Goal: Task Accomplishment & Management: Manage account settings

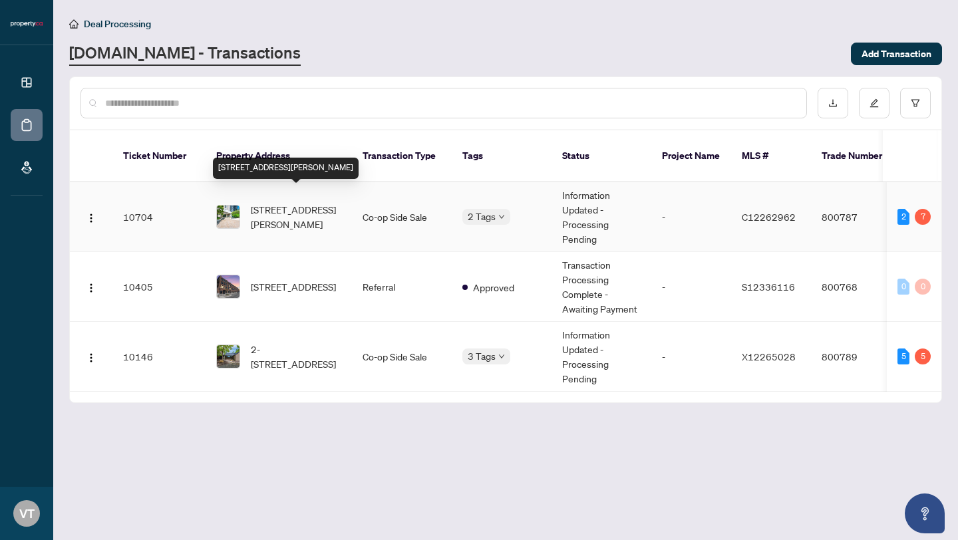
click at [275, 202] on span "[STREET_ADDRESS][PERSON_NAME]" at bounding box center [296, 216] width 90 height 29
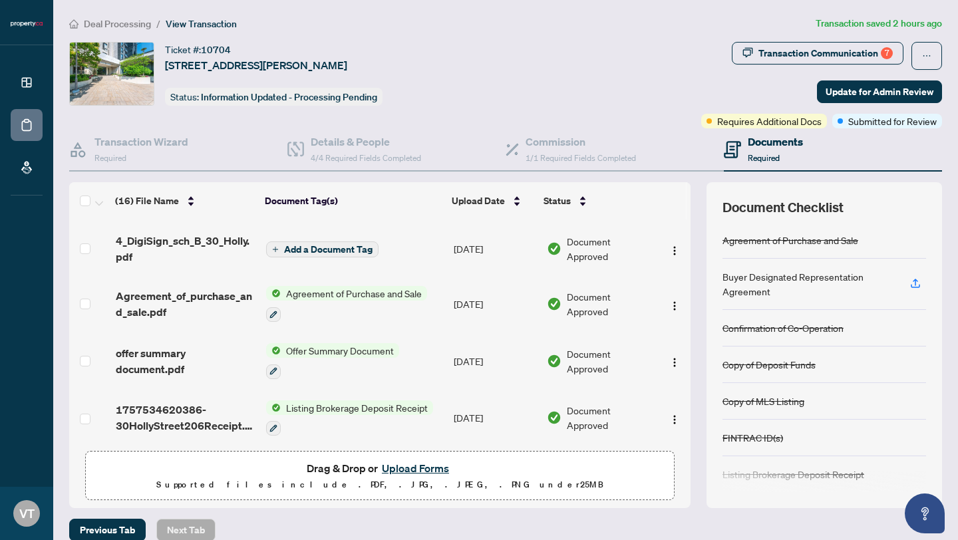
scroll to position [16, 0]
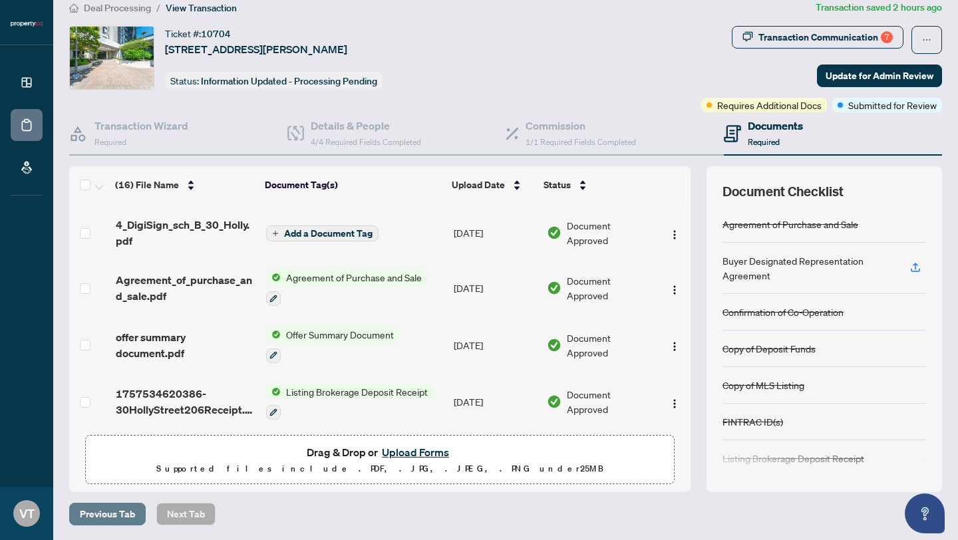
click at [116, 513] on span "Previous Tab" at bounding box center [107, 514] width 55 height 21
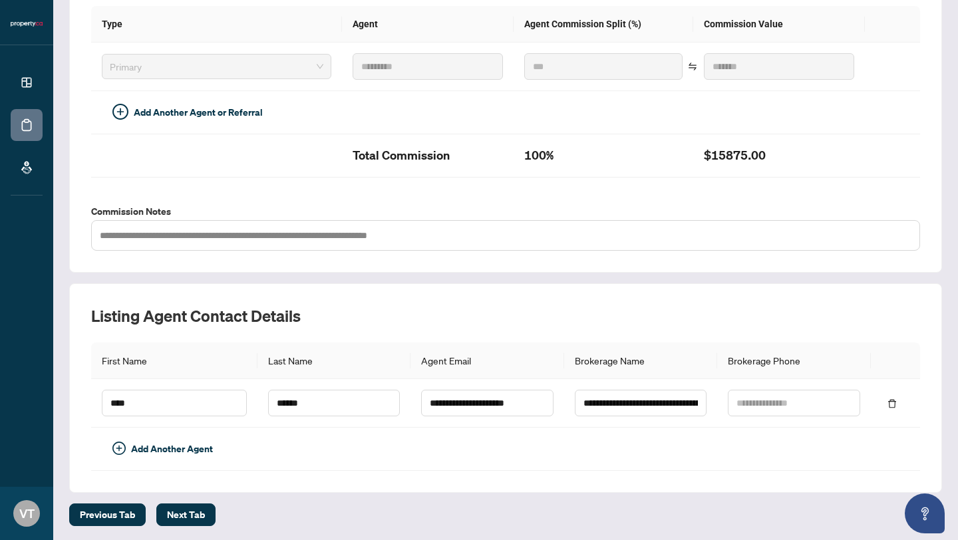
scroll to position [333, 0]
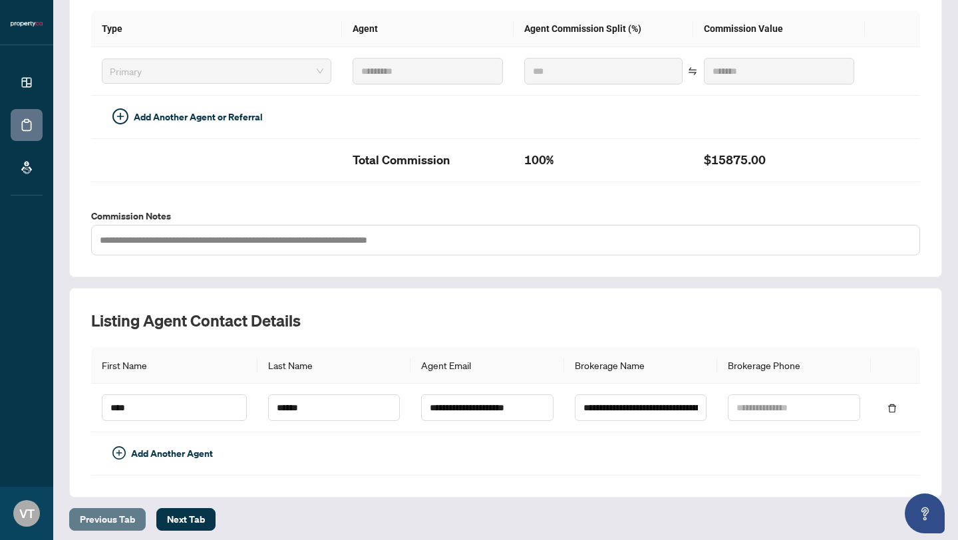
click at [120, 513] on span "Previous Tab" at bounding box center [107, 519] width 55 height 21
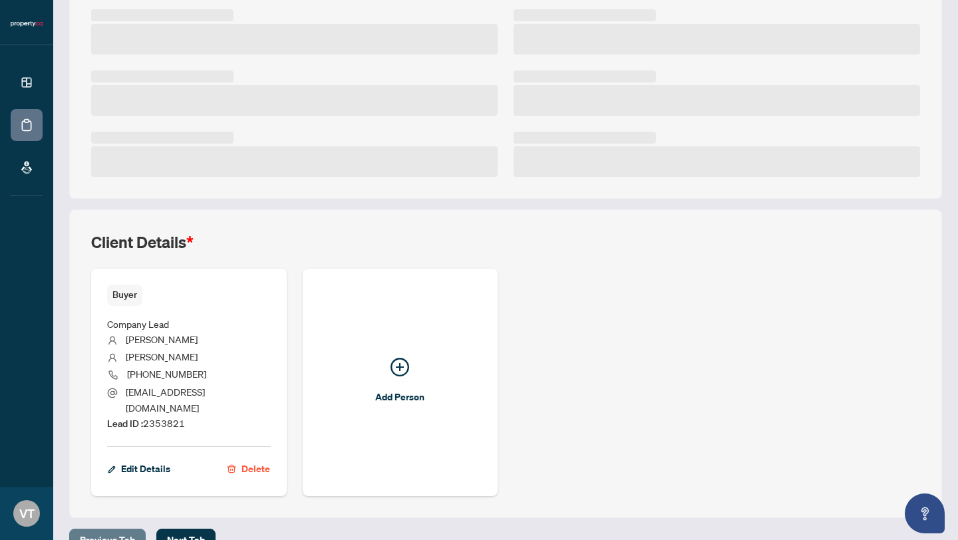
scroll to position [305, 0]
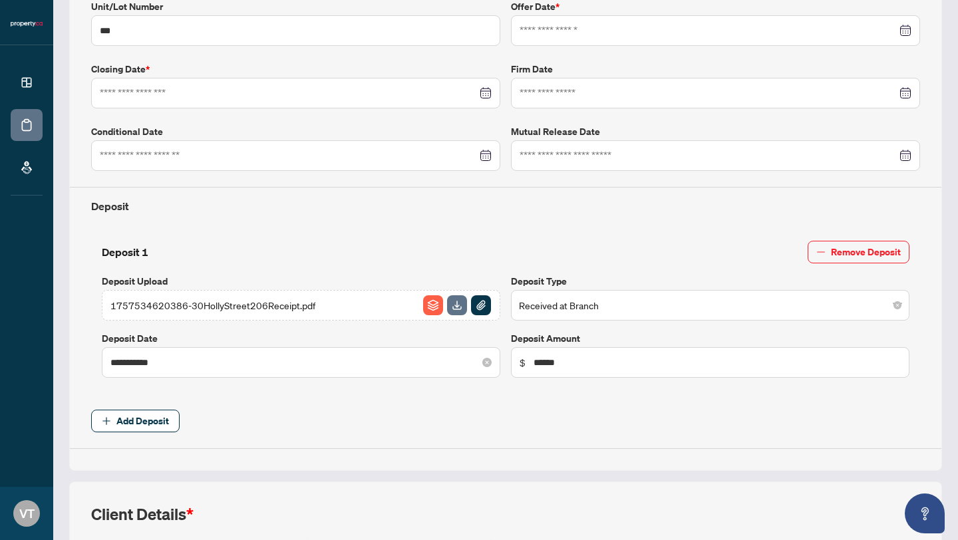
type input "**********"
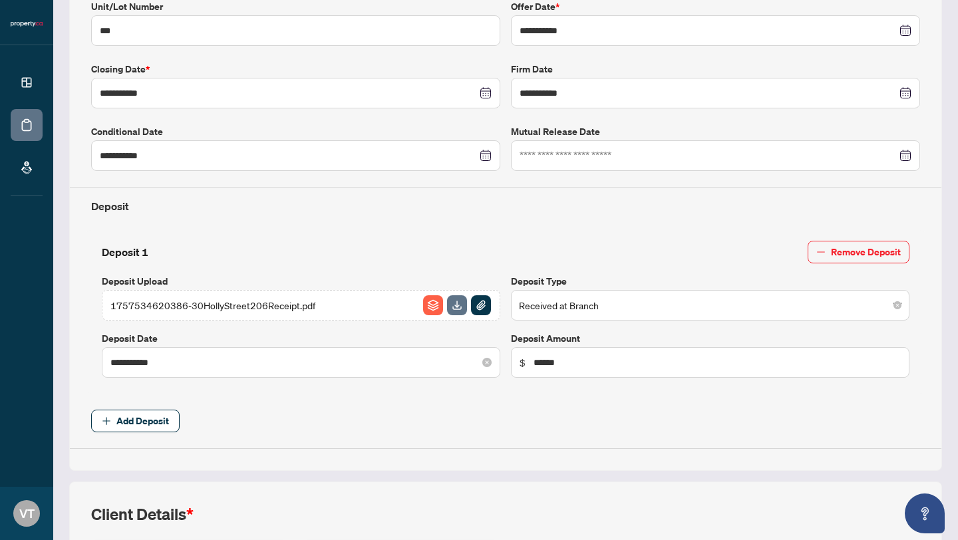
scroll to position [333, 0]
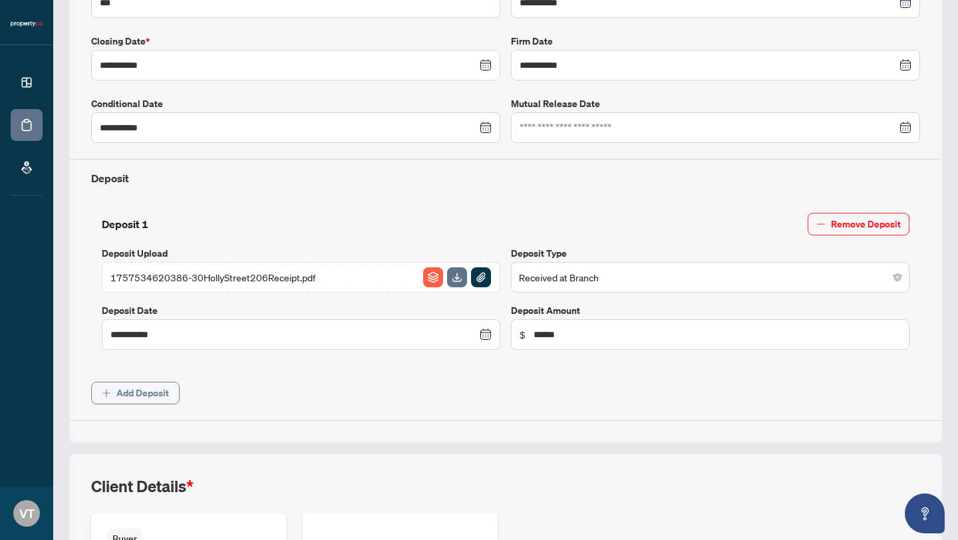
click at [134, 390] on span "Add Deposit" at bounding box center [142, 393] width 53 height 21
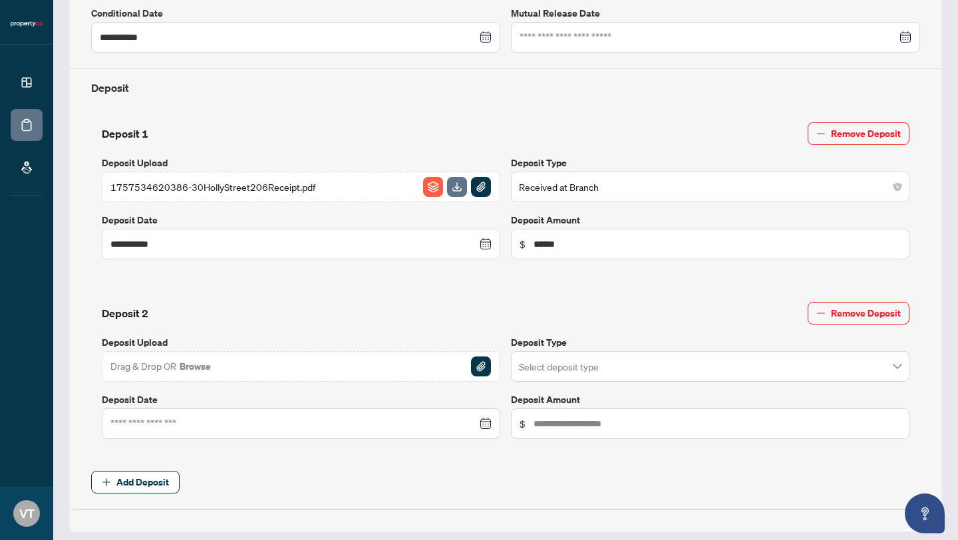
scroll to position [509, 0]
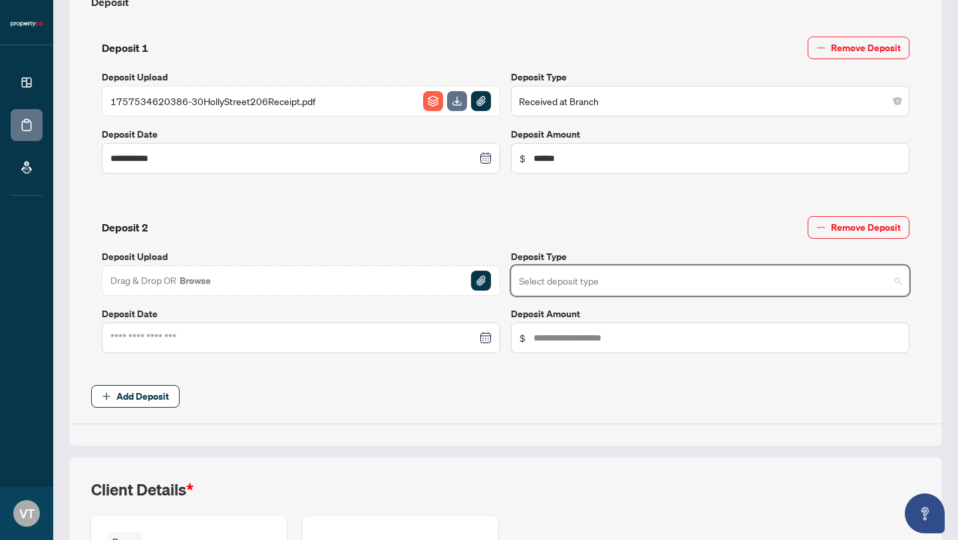
click at [556, 282] on input "search" at bounding box center [704, 282] width 371 height 29
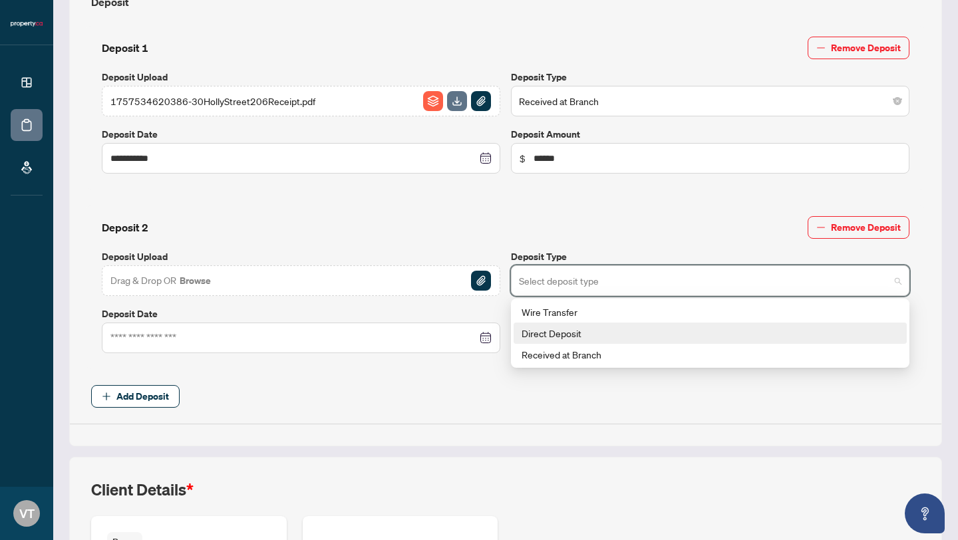
click at [542, 333] on div "Direct Deposit" at bounding box center [710, 333] width 377 height 15
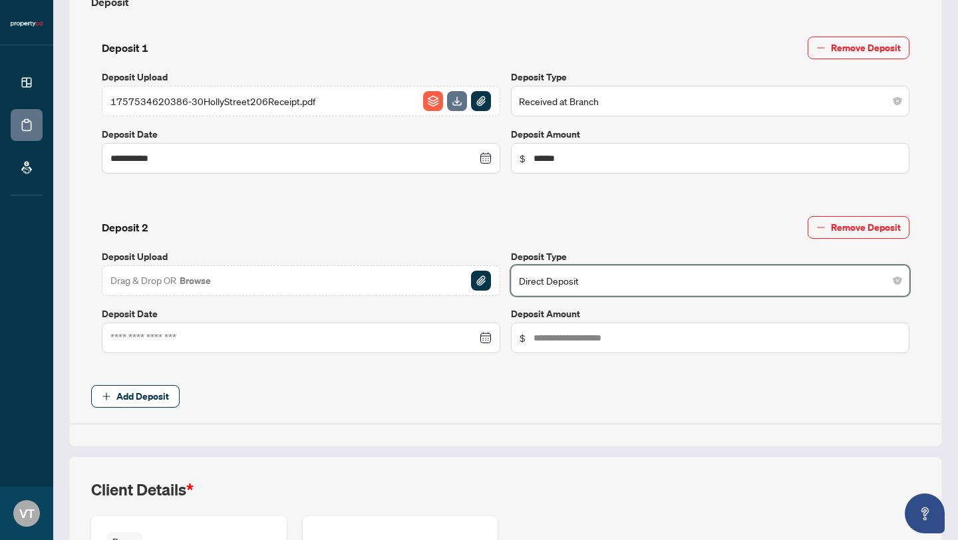
click at [532, 336] on span "$" at bounding box center [710, 338] width 399 height 31
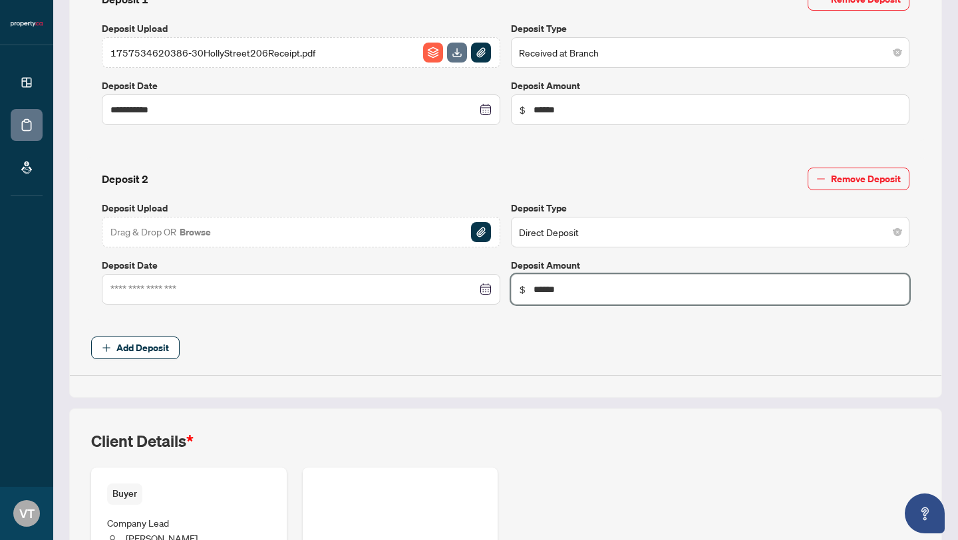
scroll to position [568, 0]
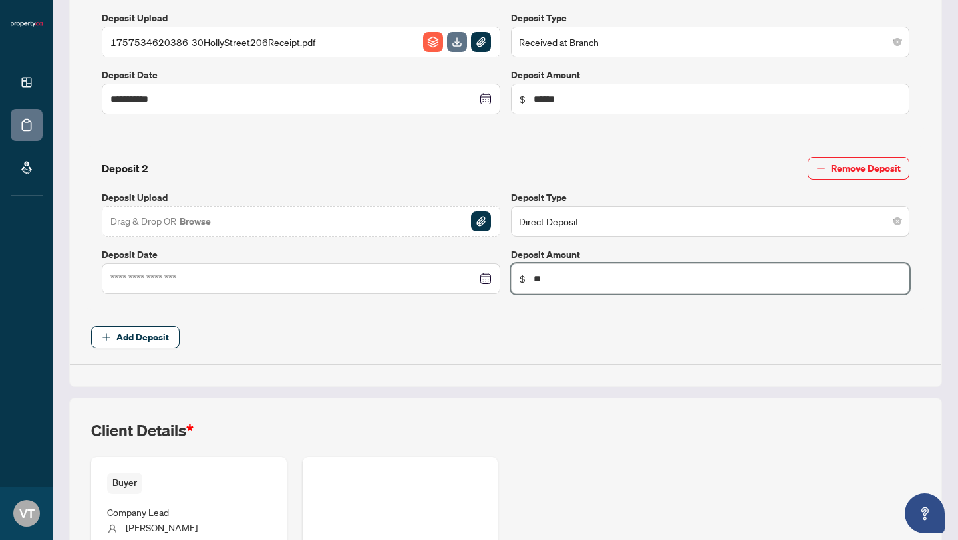
type input "*"
click at [531, 220] on span "Direct Deposit" at bounding box center [710, 221] width 383 height 25
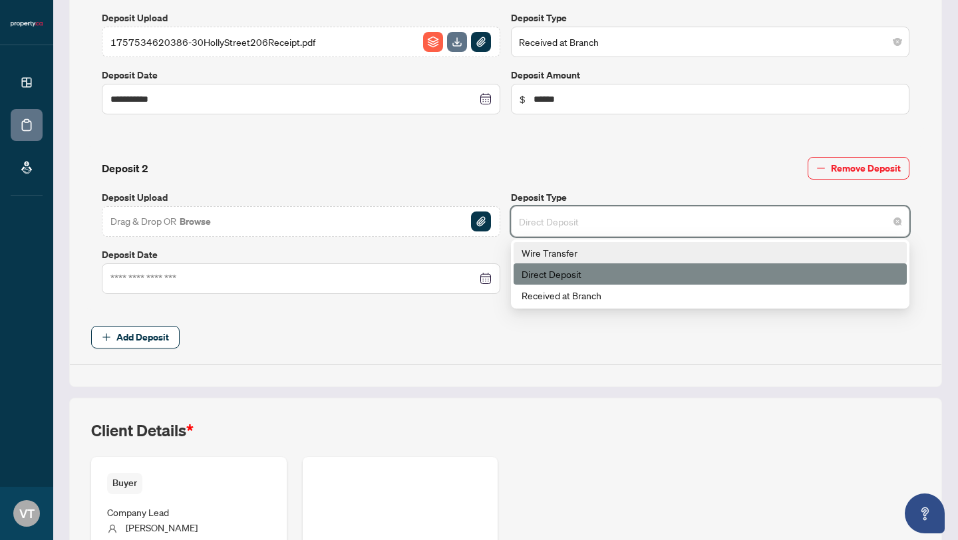
click at [518, 242] on div "Wire Transfer" at bounding box center [710, 252] width 393 height 21
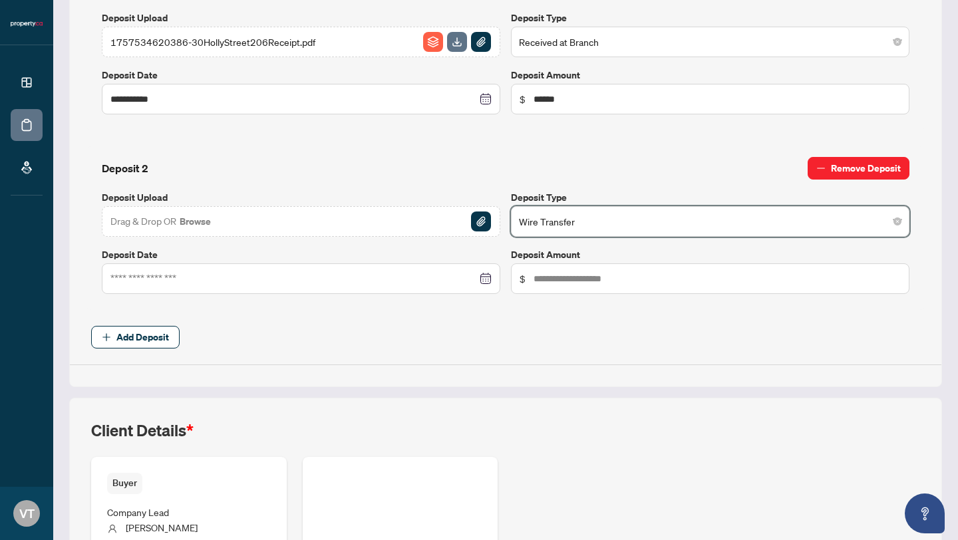
click at [827, 162] on button "Remove Deposit" at bounding box center [859, 168] width 102 height 23
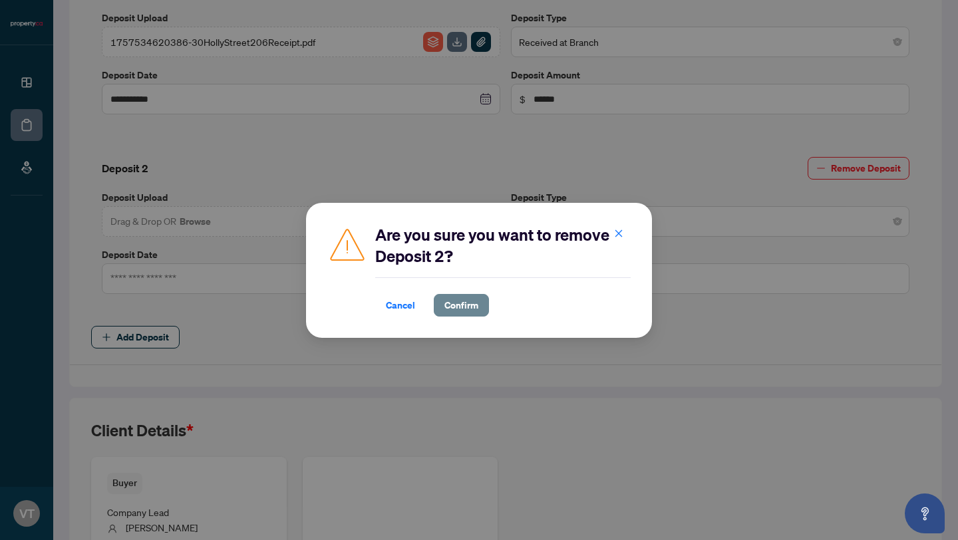
click at [462, 308] on span "Confirm" at bounding box center [461, 305] width 34 height 21
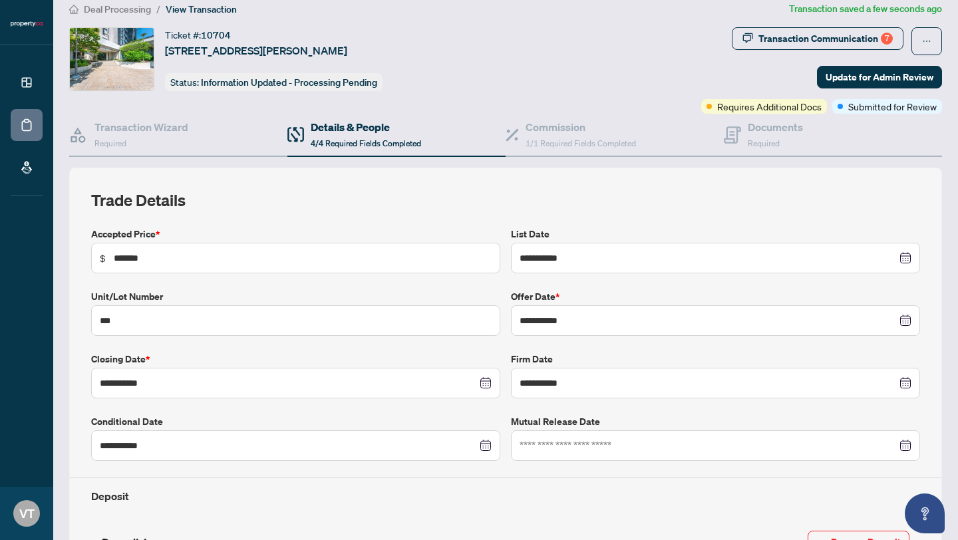
scroll to position [0, 0]
